Goal: Information Seeking & Learning: Compare options

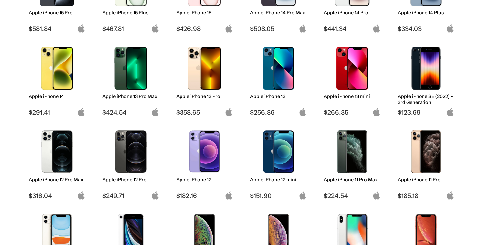
scroll to position [274, 0]
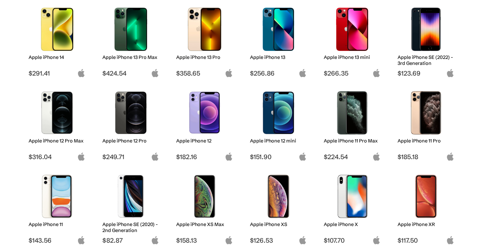
click at [58, 123] on img at bounding box center [57, 112] width 47 height 43
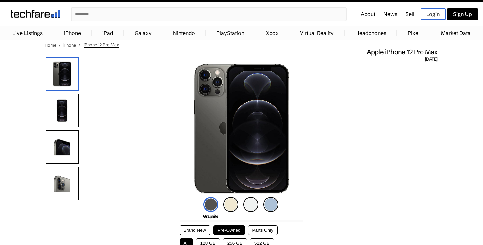
scroll to position [11, 0]
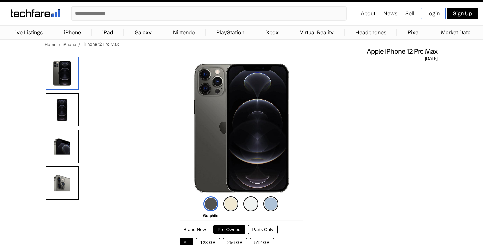
click at [271, 203] on img at bounding box center [270, 203] width 15 height 15
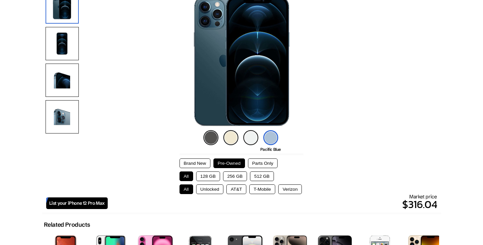
scroll to position [123, 0]
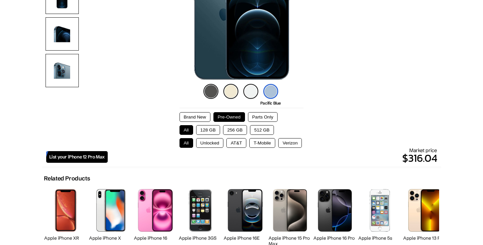
click at [259, 129] on button "512 GB" at bounding box center [262, 130] width 24 height 10
click at [209, 142] on button "Unlocked" at bounding box center [210, 143] width 28 height 10
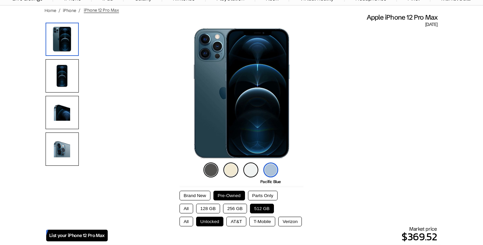
scroll to position [0, 0]
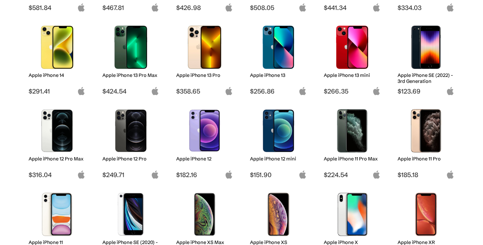
scroll to position [220, 0]
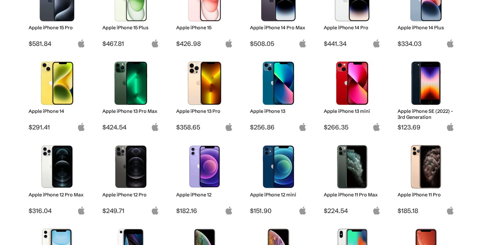
click at [137, 96] on img at bounding box center [130, 82] width 47 height 43
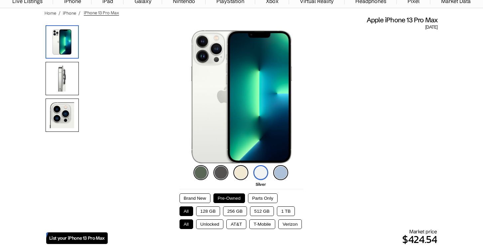
scroll to position [59, 0]
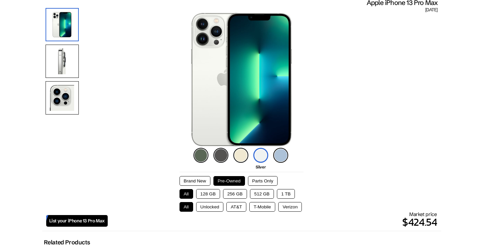
click at [281, 157] on img at bounding box center [280, 155] width 15 height 15
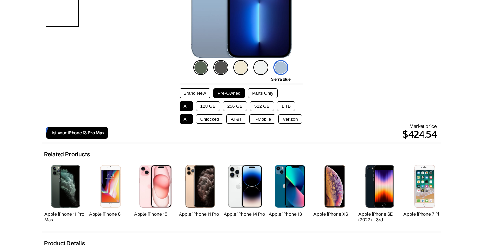
scroll to position [112, 0]
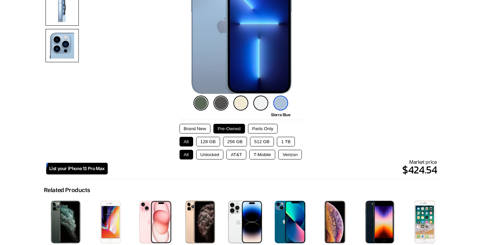
click at [260, 140] on button "512 GB" at bounding box center [262, 142] width 24 height 10
click at [205, 156] on button "Unlocked" at bounding box center [210, 155] width 28 height 10
click at [186, 156] on button "All" at bounding box center [186, 155] width 14 height 10
click at [232, 153] on button "AT&T" at bounding box center [236, 155] width 20 height 10
click at [265, 155] on button "T-Mobile" at bounding box center [262, 155] width 26 height 10
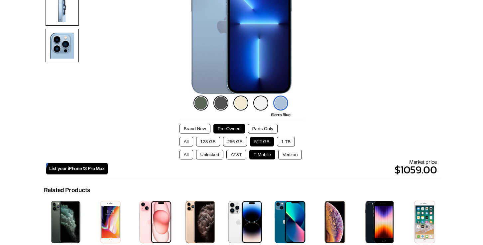
click at [283, 155] on button "Verizon" at bounding box center [290, 155] width 24 height 10
click at [208, 156] on button "Unlocked" at bounding box center [210, 155] width 28 height 10
